Goal: Task Accomplishment & Management: Complete application form

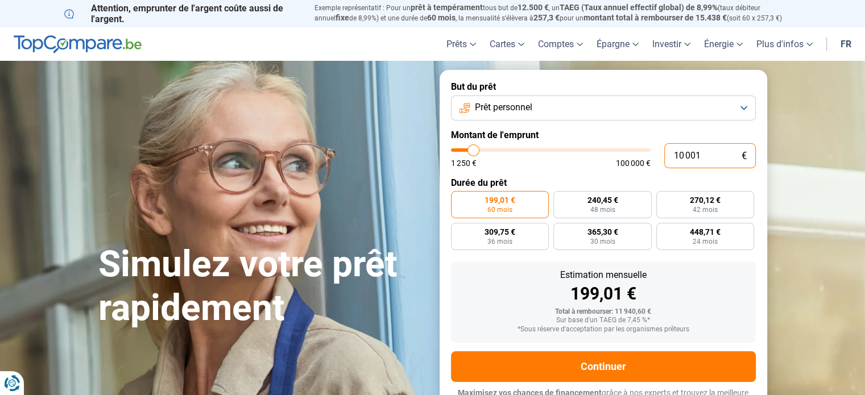
click at [689, 157] on input "10 001" at bounding box center [710, 155] width 92 height 25
type input "1 000"
type input "1250"
type input "10 000"
type input "10000"
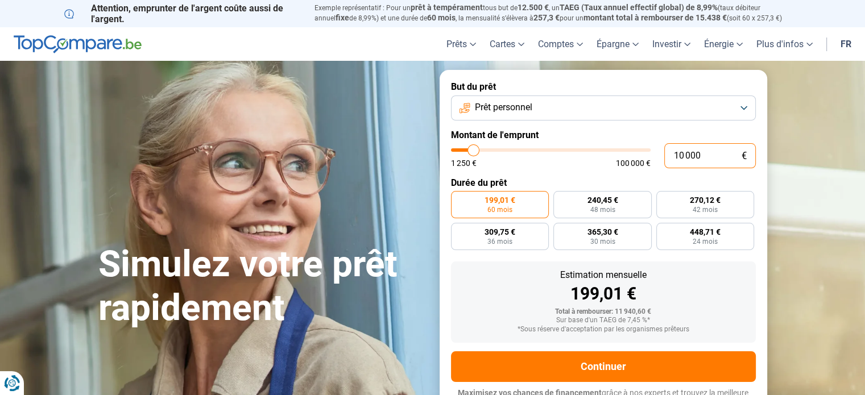
type input "100 000"
type input "100000"
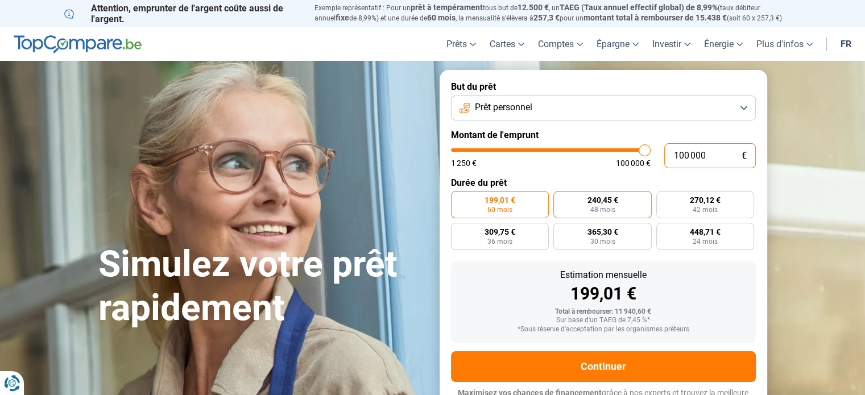
radio input "false"
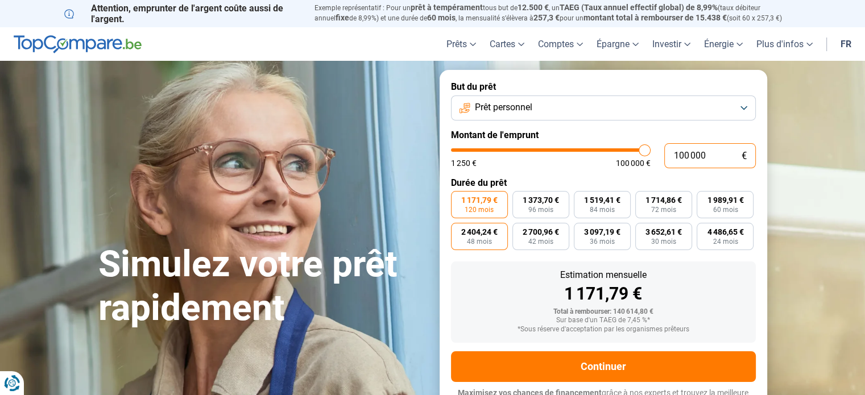
scroll to position [15, 0]
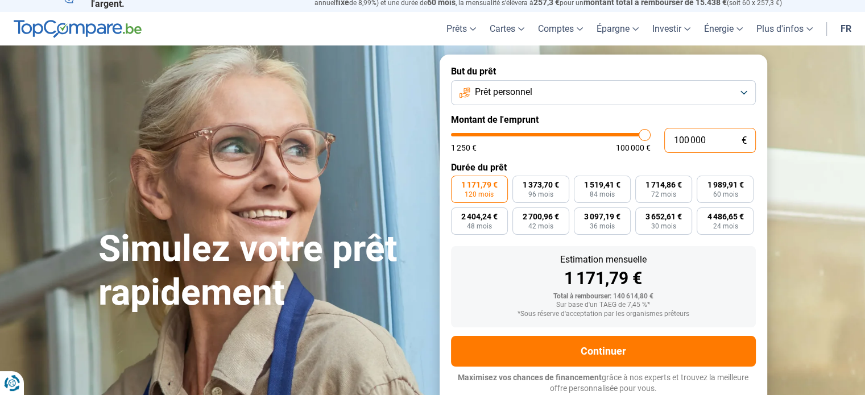
type input "100 000"
click at [476, 197] on span "120 mois" at bounding box center [479, 194] width 29 height 7
click at [458, 183] on input "1 171,79 € 120 mois" at bounding box center [454, 179] width 7 height 7
click at [470, 187] on span "1 171,79 €" at bounding box center [479, 185] width 36 height 8
click at [458, 183] on input "1 171,79 € 120 mois" at bounding box center [454, 179] width 7 height 7
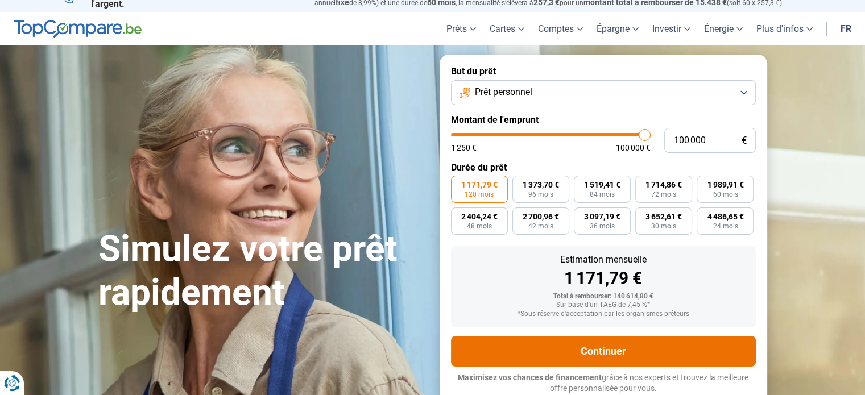
click at [609, 354] on button "Continuer" at bounding box center [603, 351] width 305 height 31
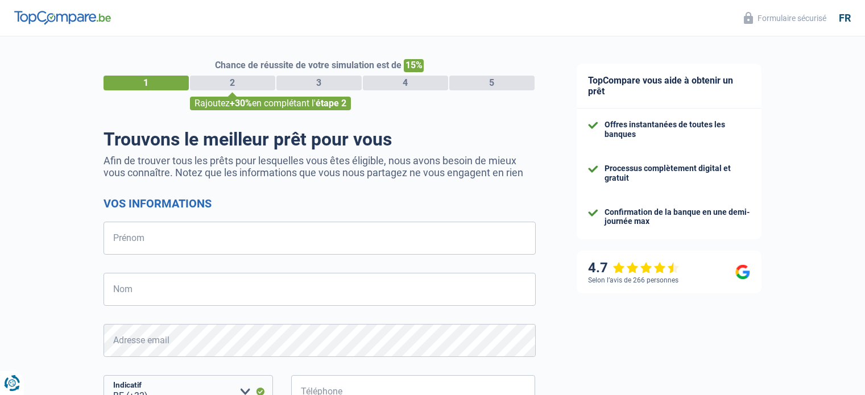
select select "32"
